Goal: Download file/media

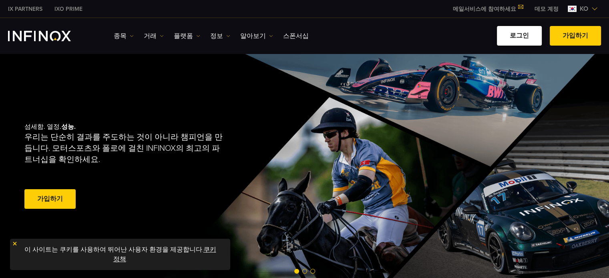
click at [520, 38] on link "로그인" at bounding box center [519, 36] width 45 height 20
click at [183, 35] on link "플랫폼" at bounding box center [187, 36] width 26 height 10
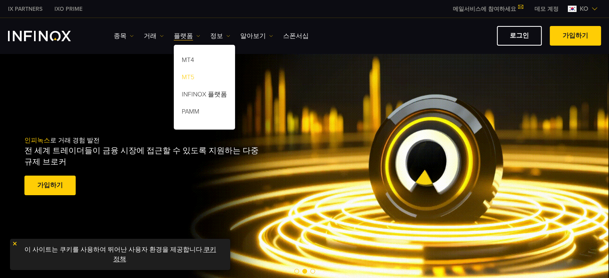
click at [191, 78] on link "MT5" at bounding box center [204, 78] width 61 height 17
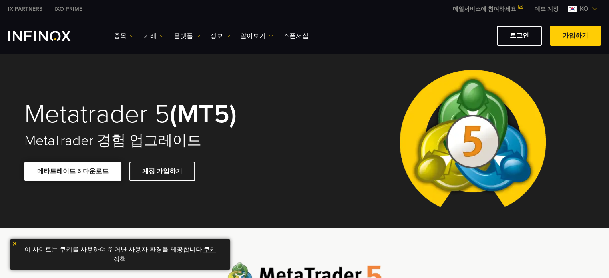
click at [85, 171] on link "메타트레이드 5 다운로드" at bounding box center [72, 172] width 97 height 20
click at [575, 36] on span at bounding box center [575, 36] width 0 height 0
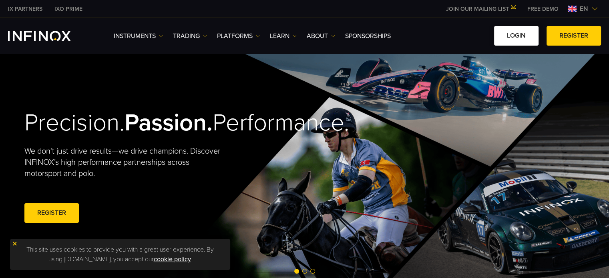
click at [511, 36] on link "LOGIN" at bounding box center [516, 36] width 44 height 20
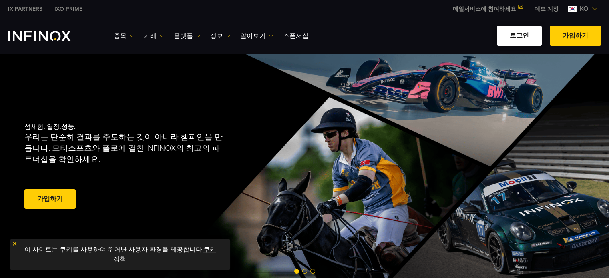
click at [526, 40] on link "로그인" at bounding box center [519, 36] width 45 height 20
